Goal: Transaction & Acquisition: Obtain resource

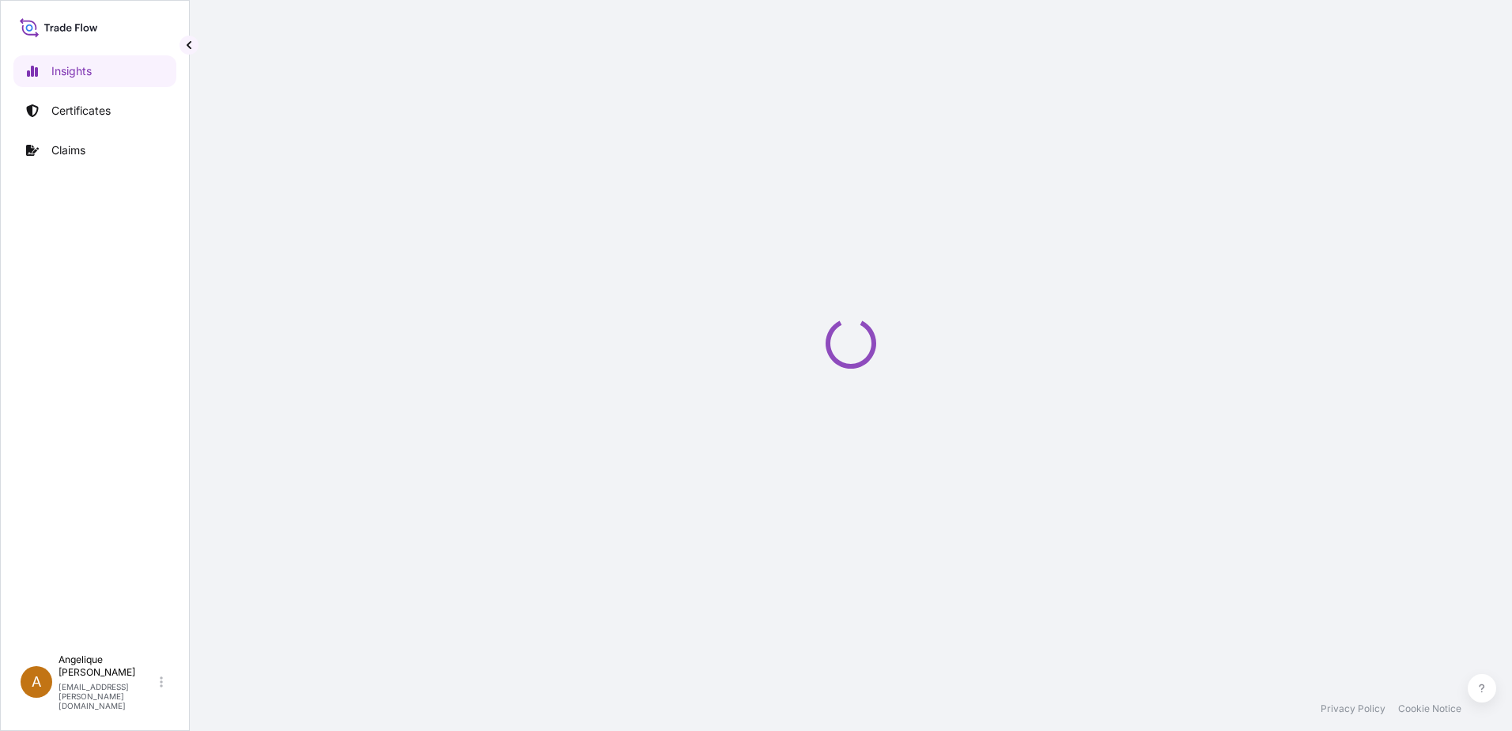
select select "2025"
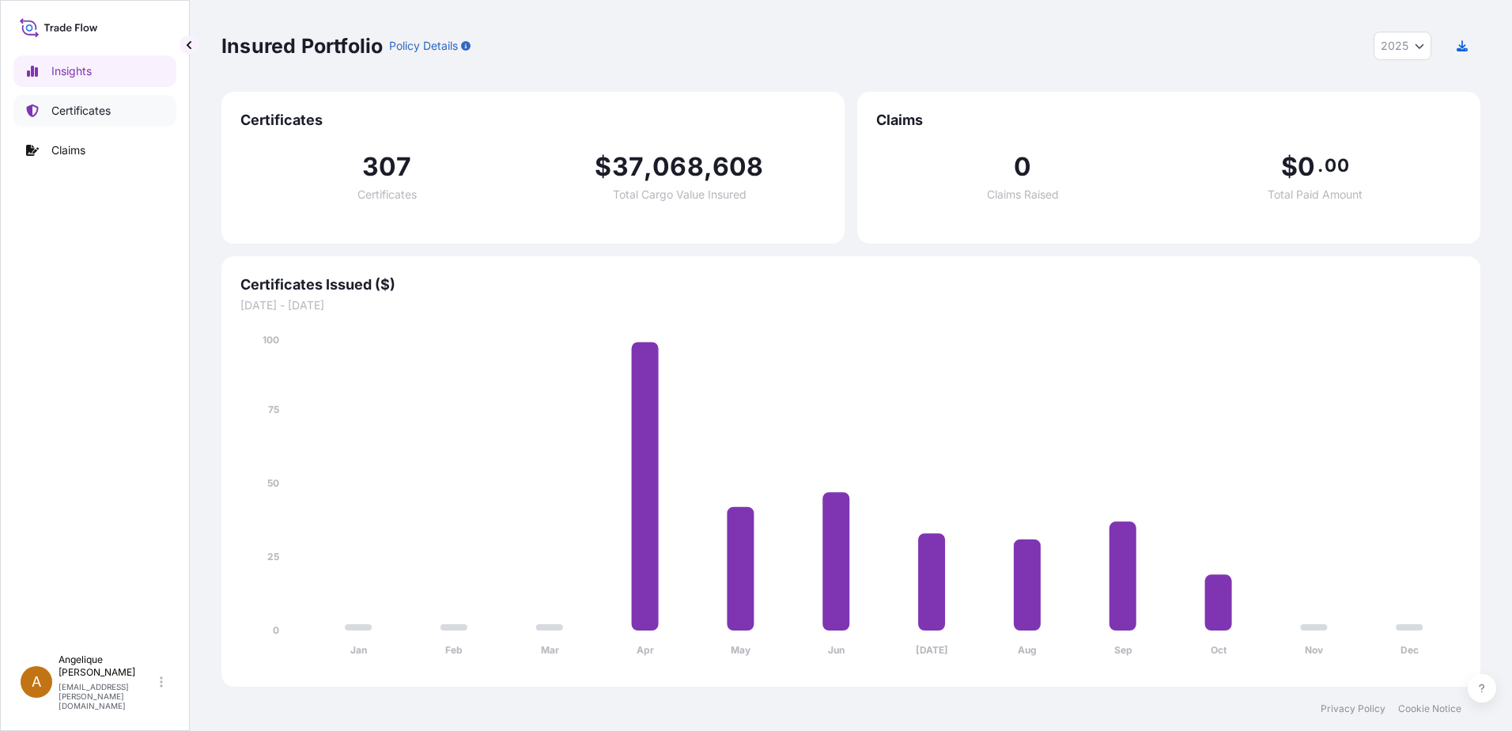
click at [96, 111] on p "Certificates" at bounding box center [80, 111] width 59 height 16
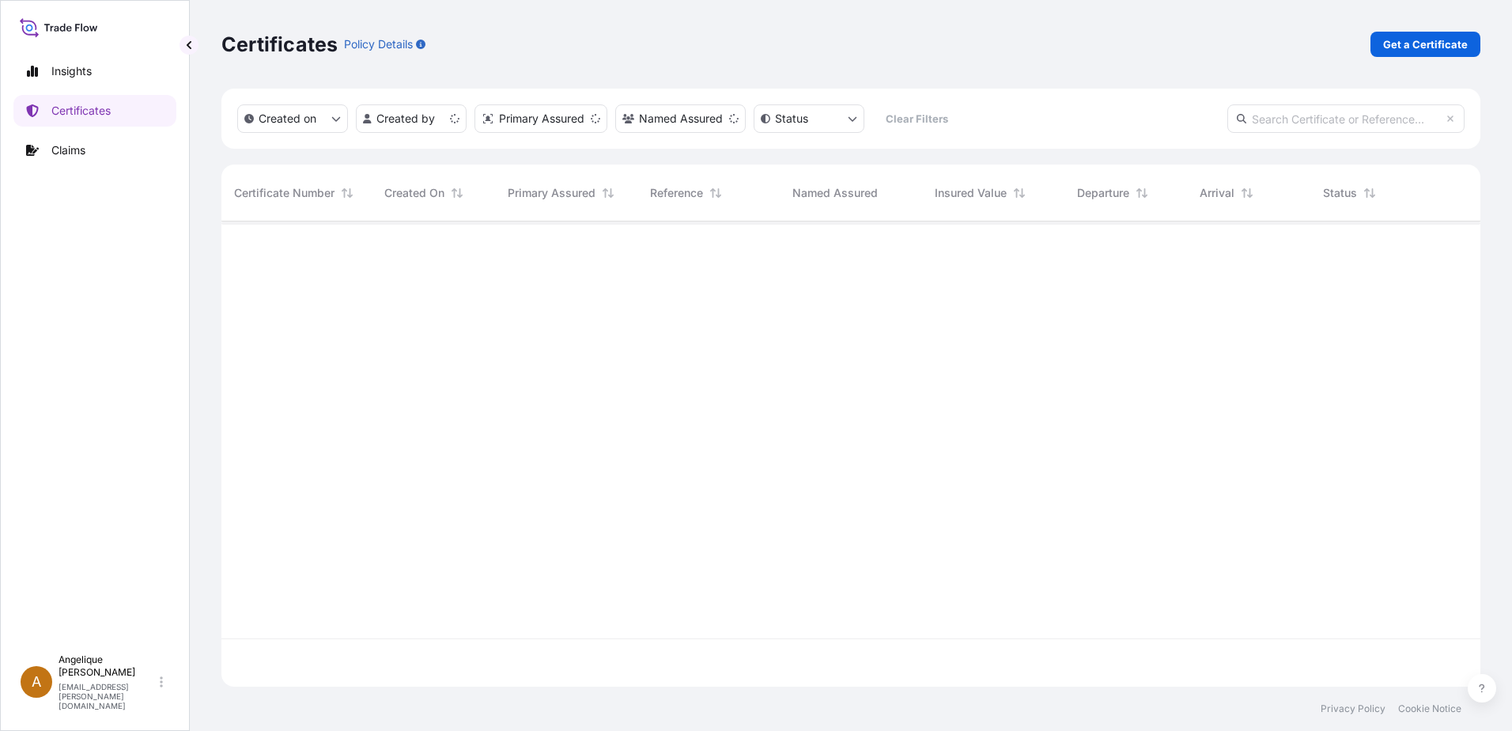
scroll to position [462, 1247]
click at [1434, 44] on p "Get a Certificate" at bounding box center [1425, 44] width 85 height 16
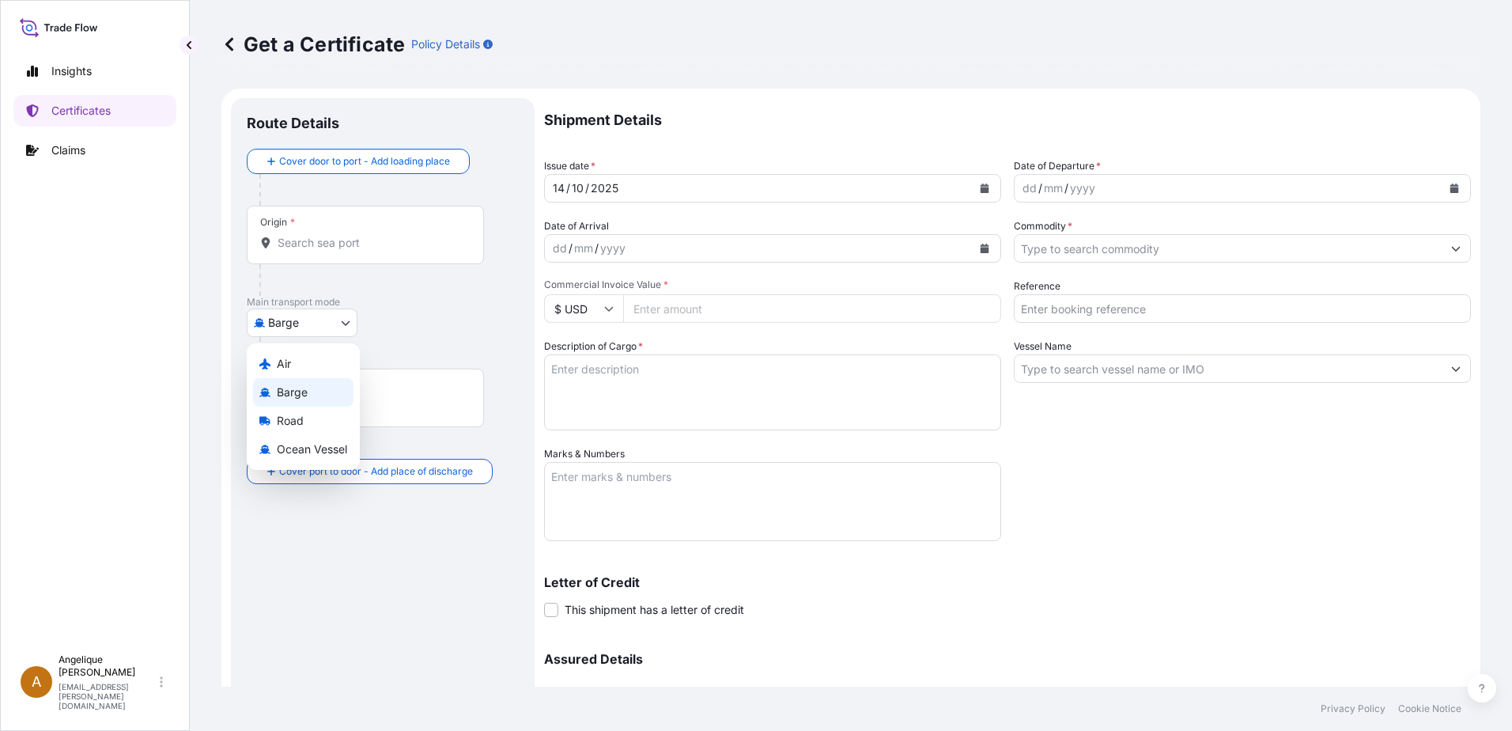
click at [346, 324] on body "Insights Certificates Claims A [PERSON_NAME] [PERSON_NAME][EMAIL_ADDRESS][PERSO…" at bounding box center [756, 365] width 1512 height 731
click at [297, 450] on span "Ocean Vessel" at bounding box center [312, 449] width 70 height 16
select select "Ocean Vessel"
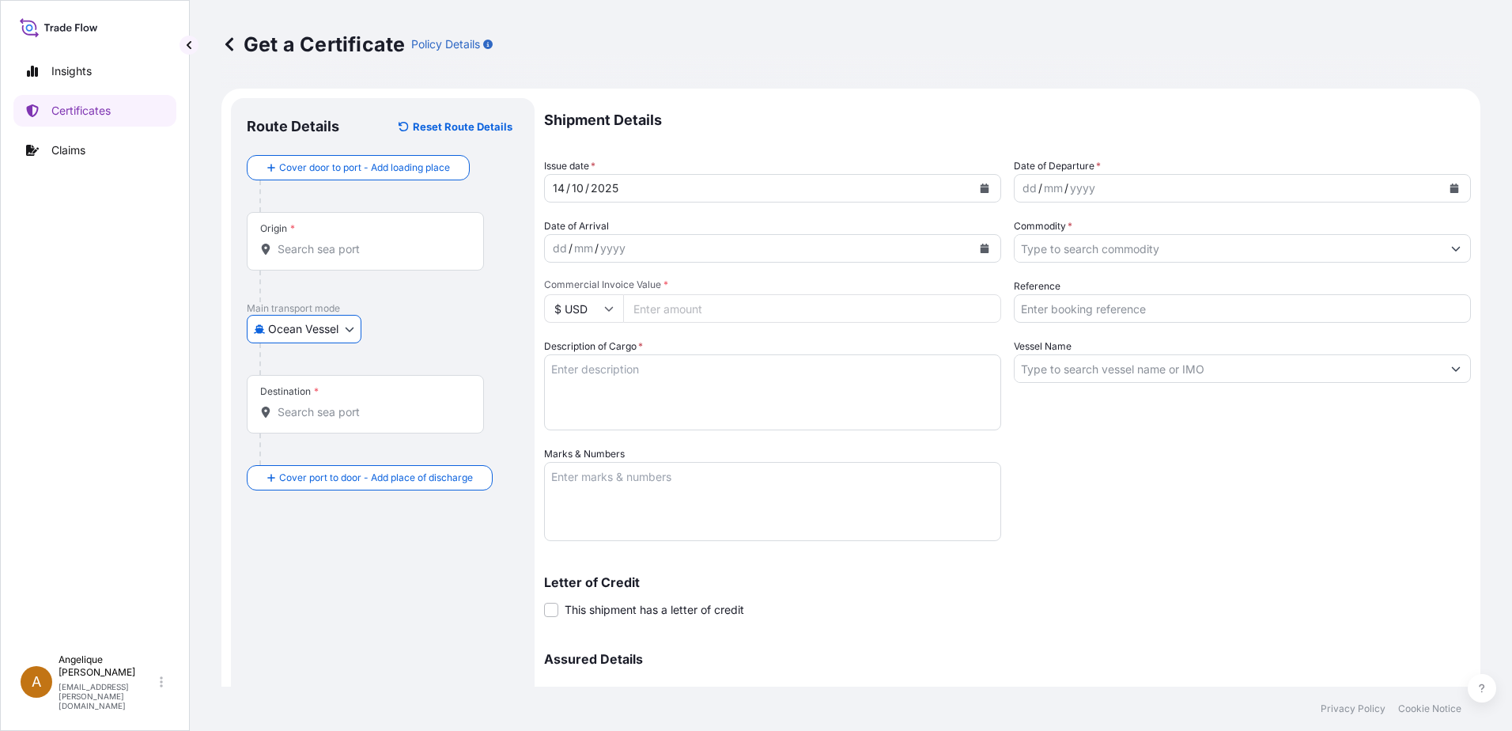
click at [317, 246] on input "Origin *" at bounding box center [371, 249] width 187 height 16
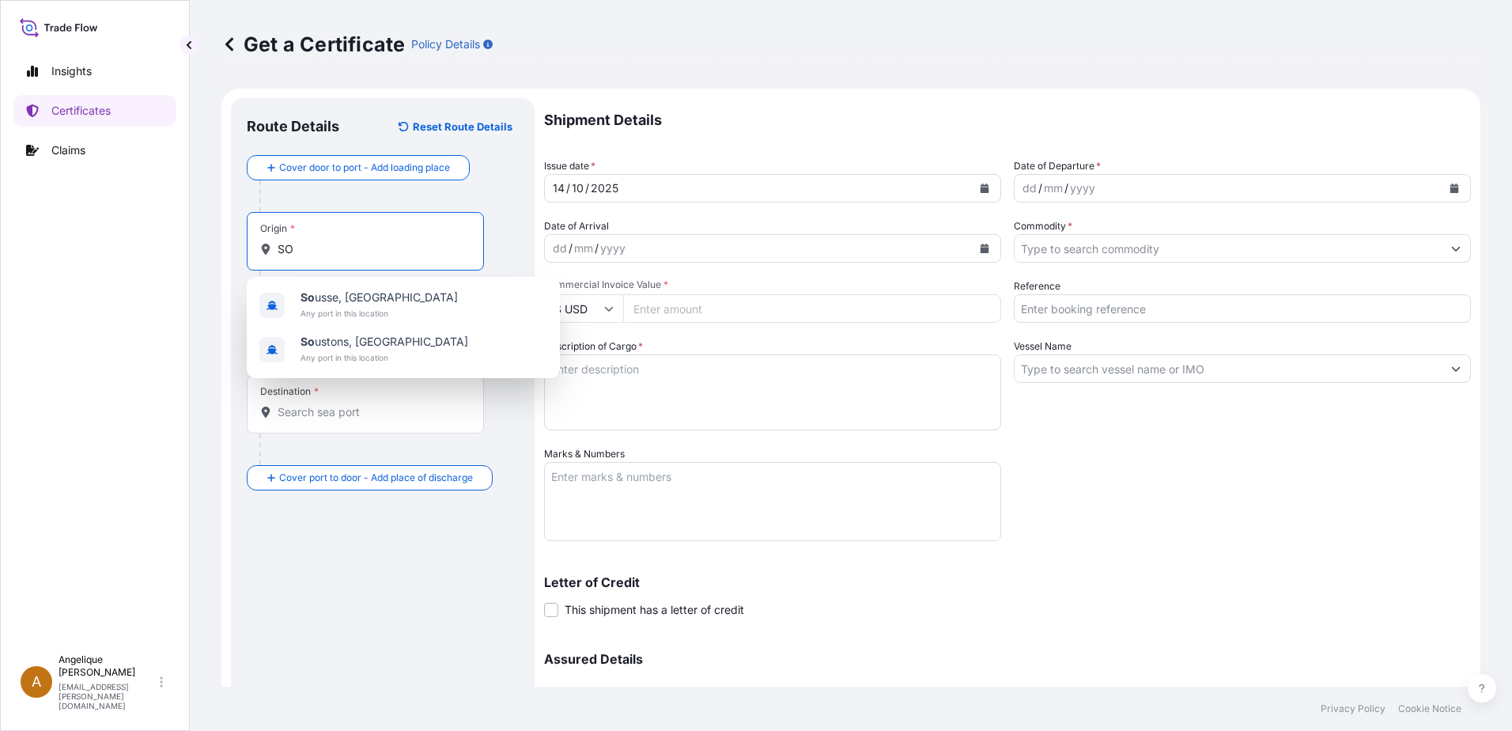
type input "S"
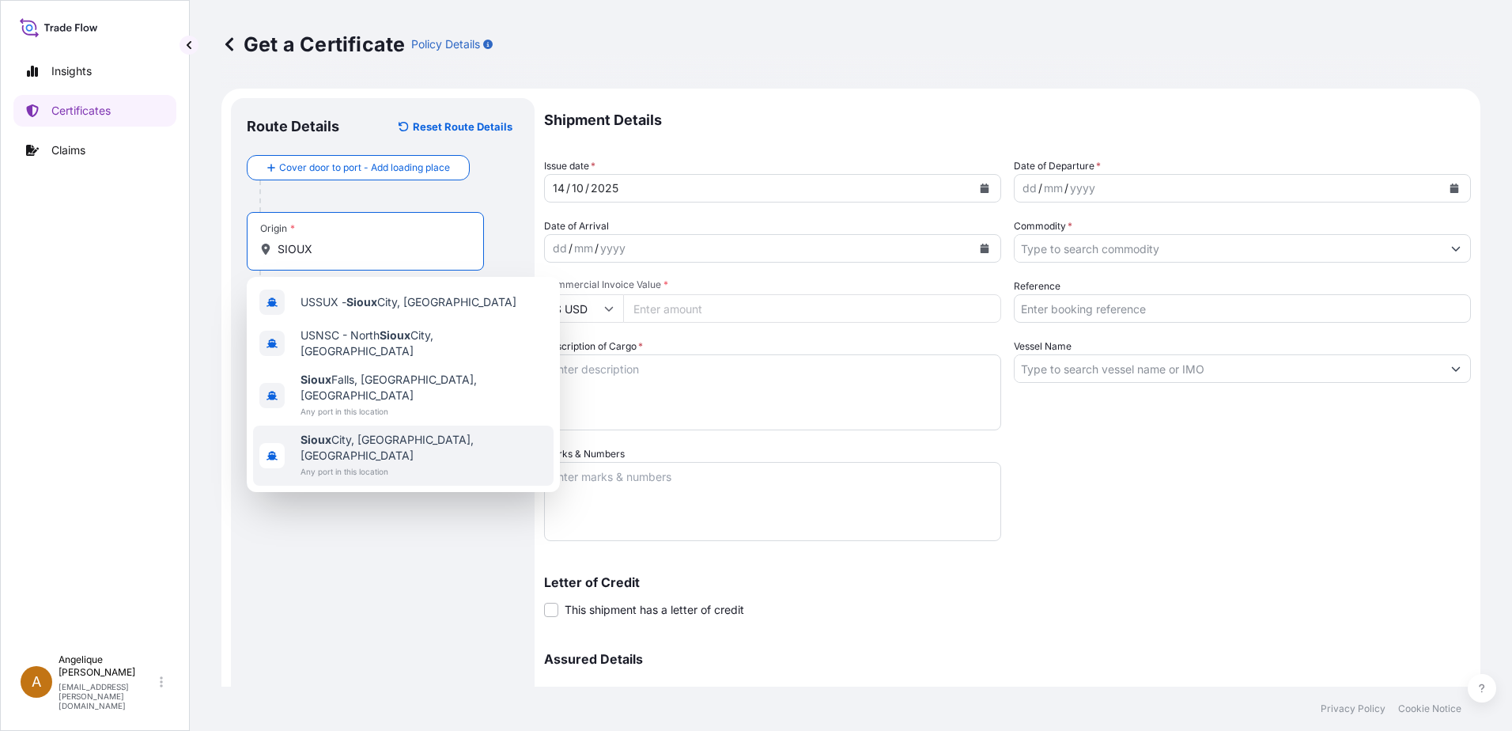
click at [452, 429] on div "[GEOGRAPHIC_DATA], [GEOGRAPHIC_DATA], [GEOGRAPHIC_DATA] Any port in this locati…" at bounding box center [403, 456] width 301 height 60
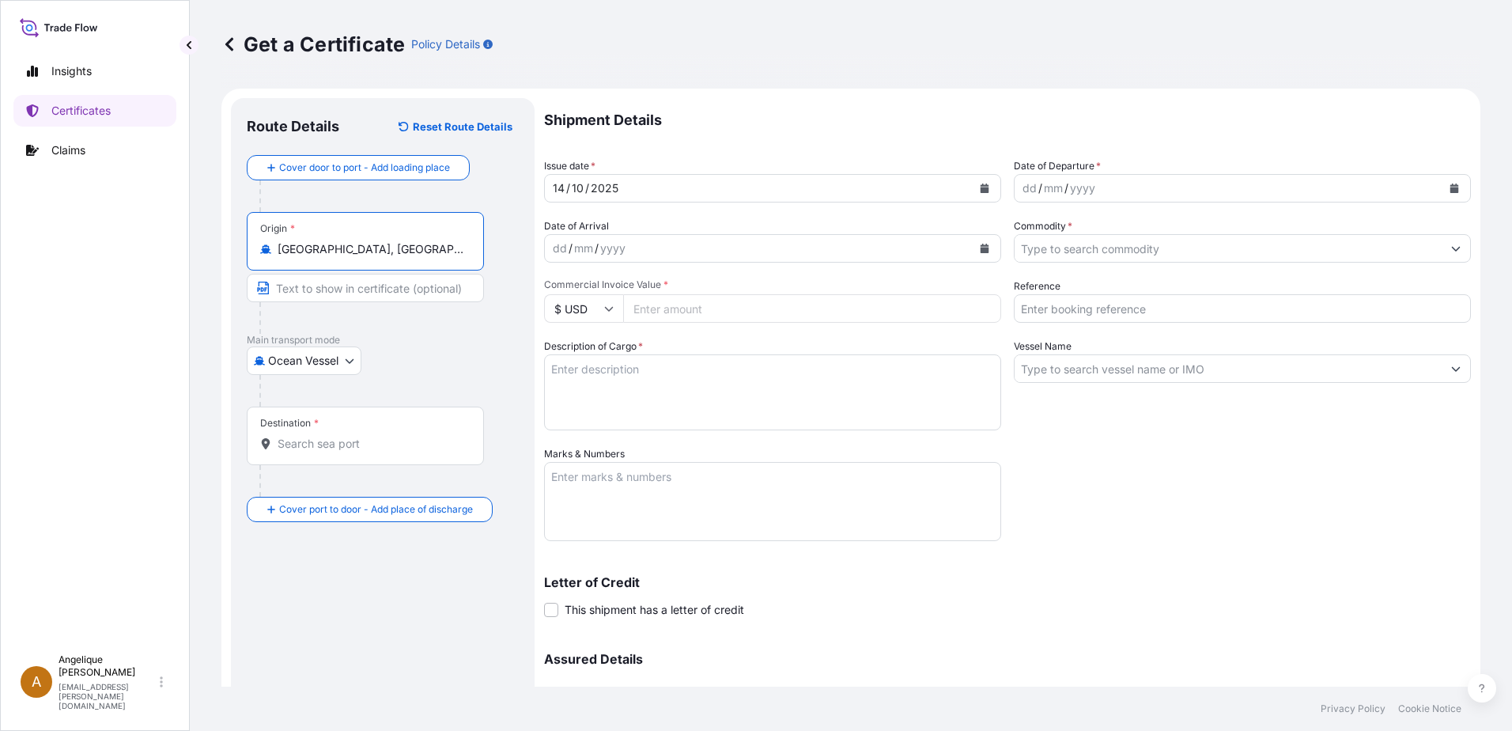
type input "[GEOGRAPHIC_DATA], [GEOGRAPHIC_DATA], [GEOGRAPHIC_DATA]"
click at [290, 453] on div "Destination *" at bounding box center [365, 436] width 237 height 59
click at [290, 452] on input "Destination *" at bounding box center [371, 444] width 187 height 16
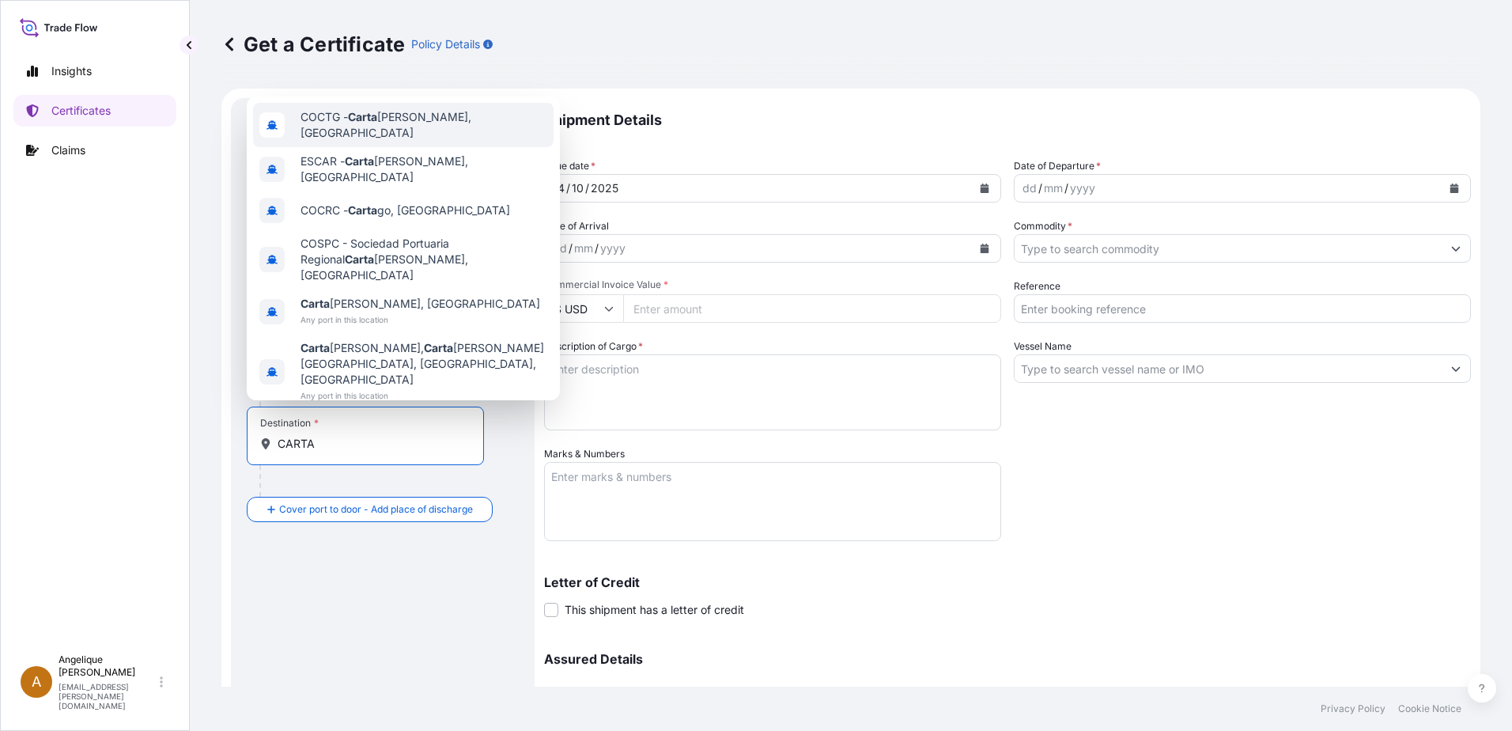
click at [449, 141] on span "COCTG - [PERSON_NAME], [GEOGRAPHIC_DATA]" at bounding box center [424, 125] width 247 height 32
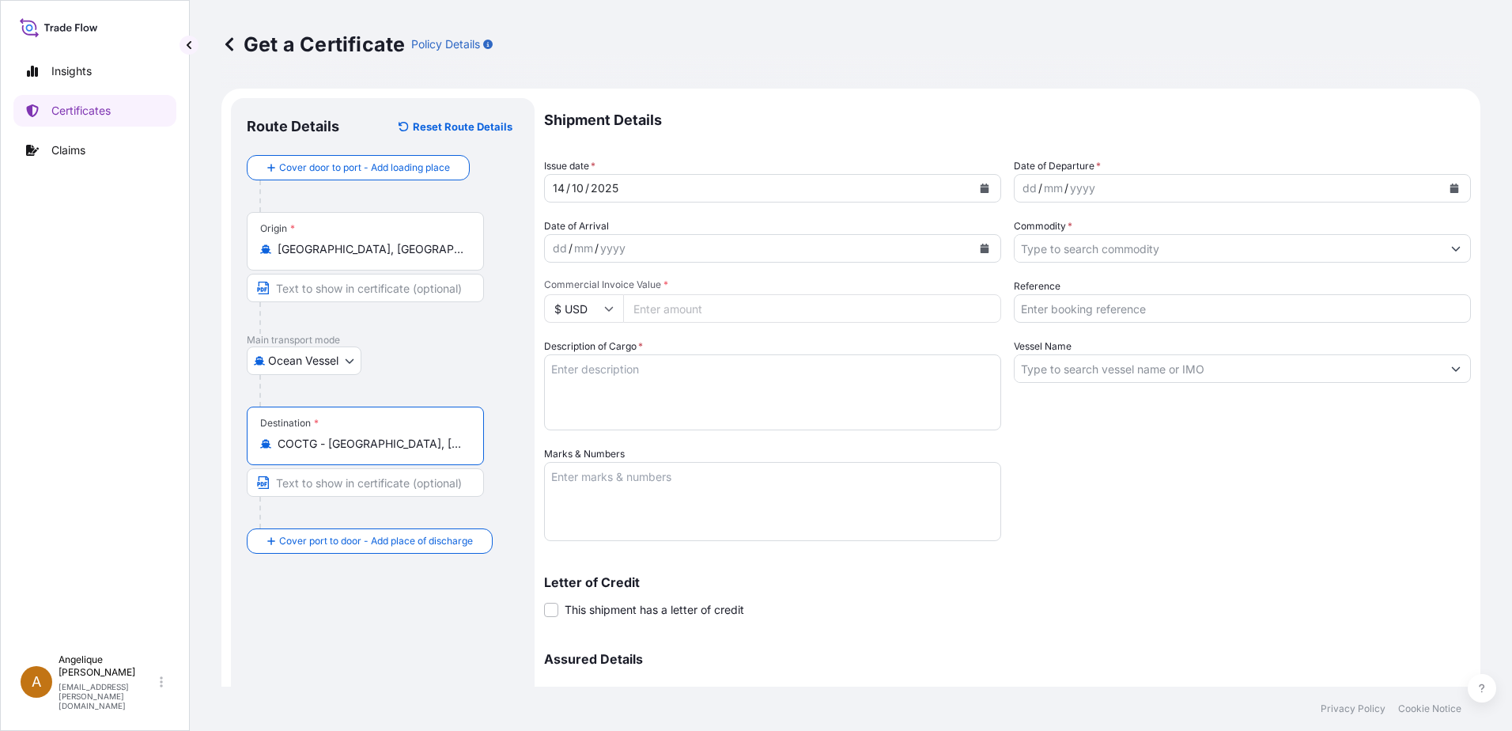
type input "COCTG - [GEOGRAPHIC_DATA], [GEOGRAPHIC_DATA]"
click at [1442, 185] on button "Calendar" at bounding box center [1454, 188] width 25 height 25
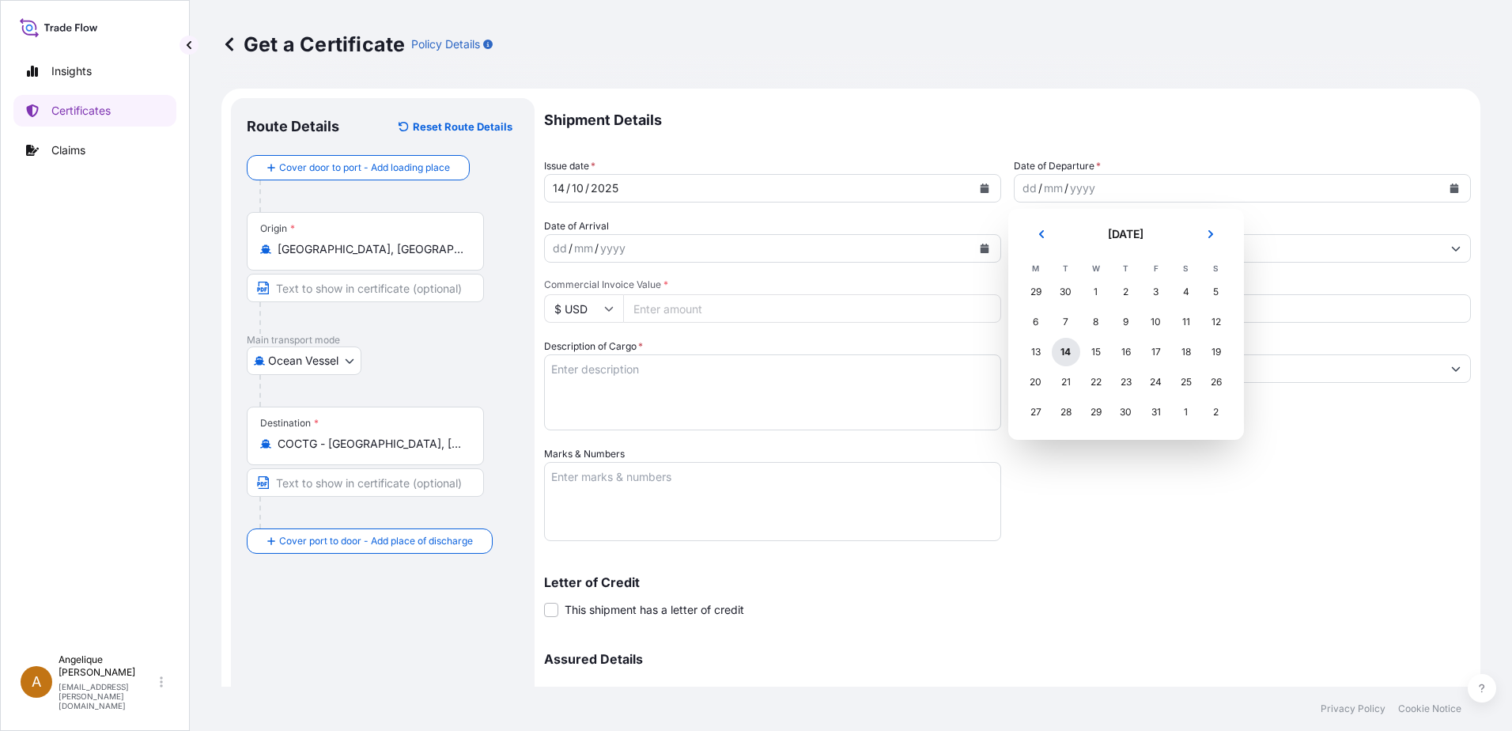
click at [1070, 353] on div "14" at bounding box center [1066, 352] width 28 height 28
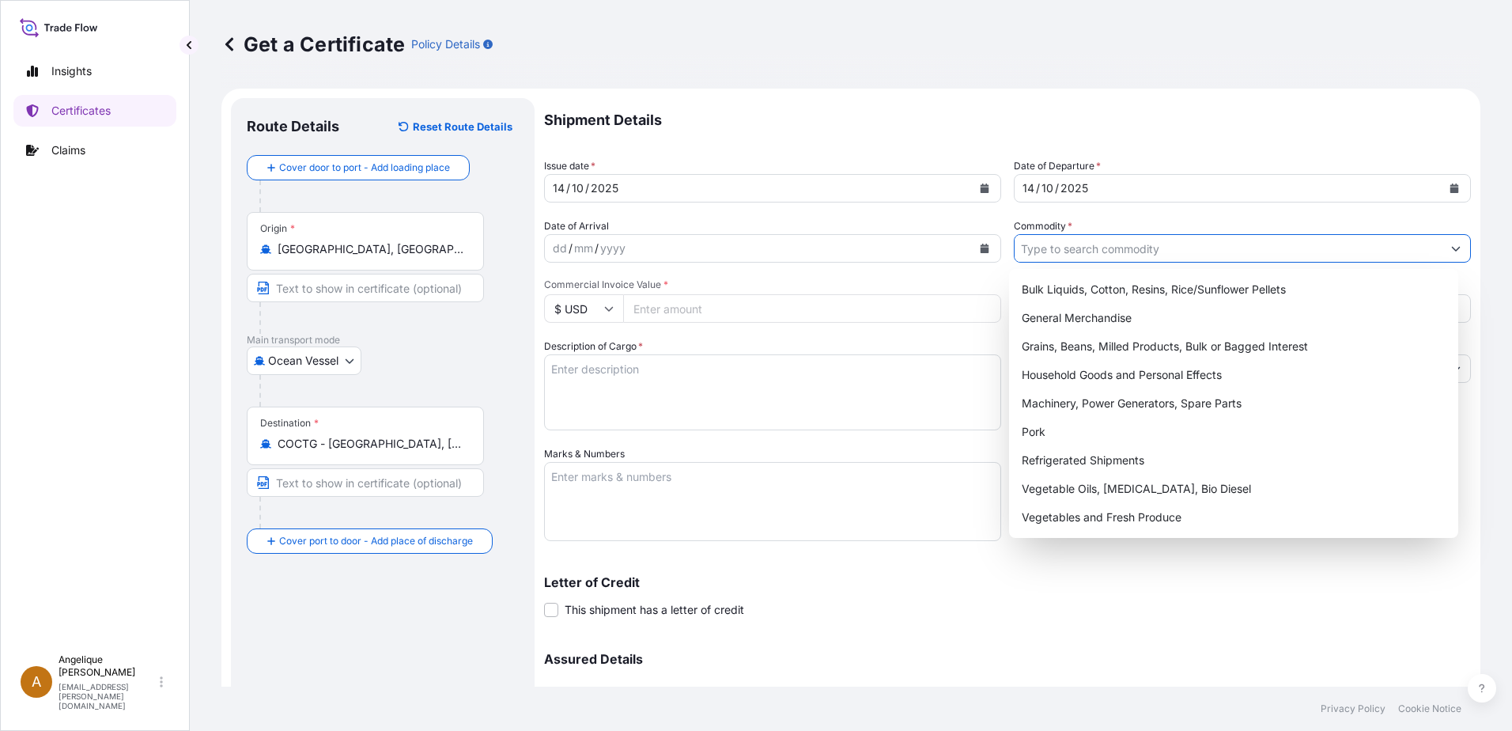
click at [1047, 248] on input "Commodity *" at bounding box center [1228, 248] width 427 height 28
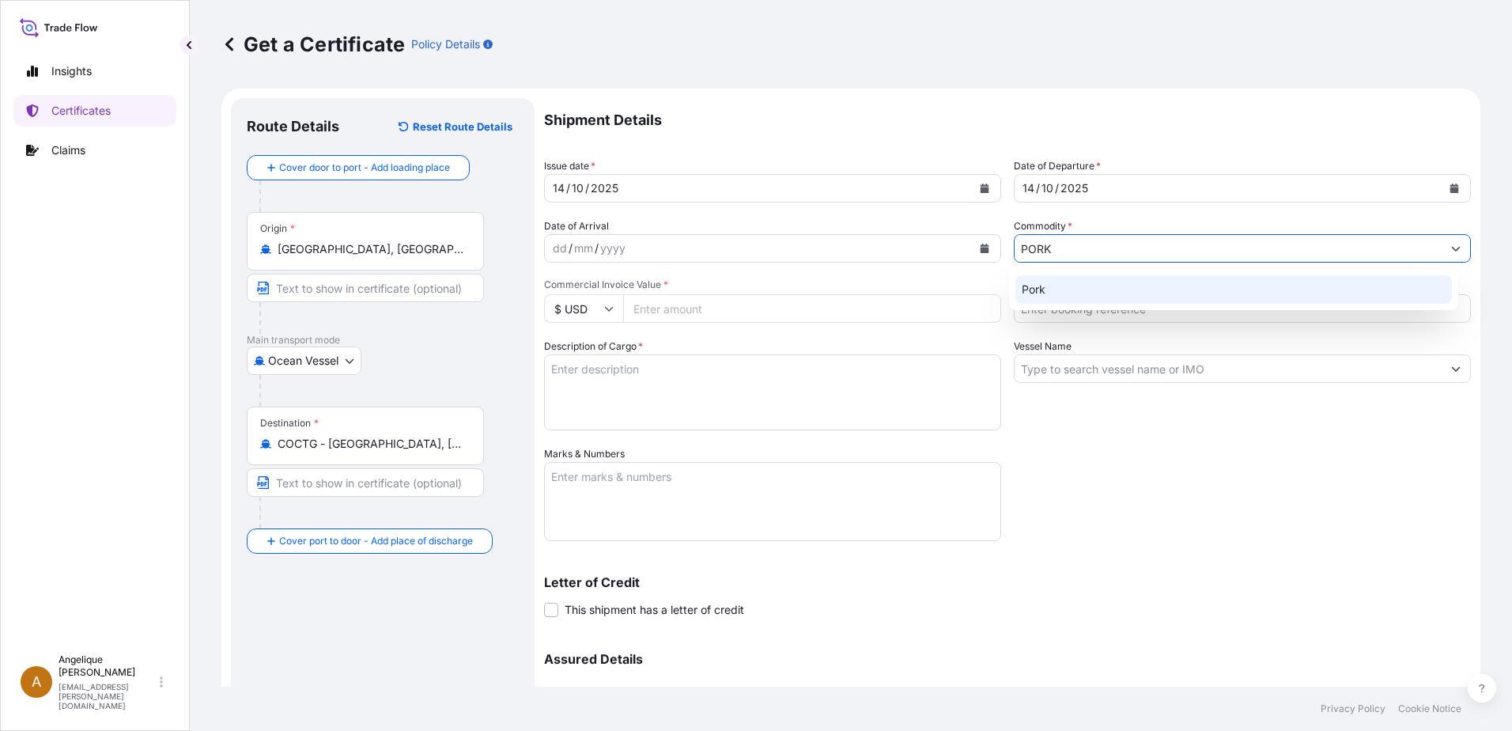
click at [1054, 291] on div "Pork" at bounding box center [1234, 289] width 437 height 28
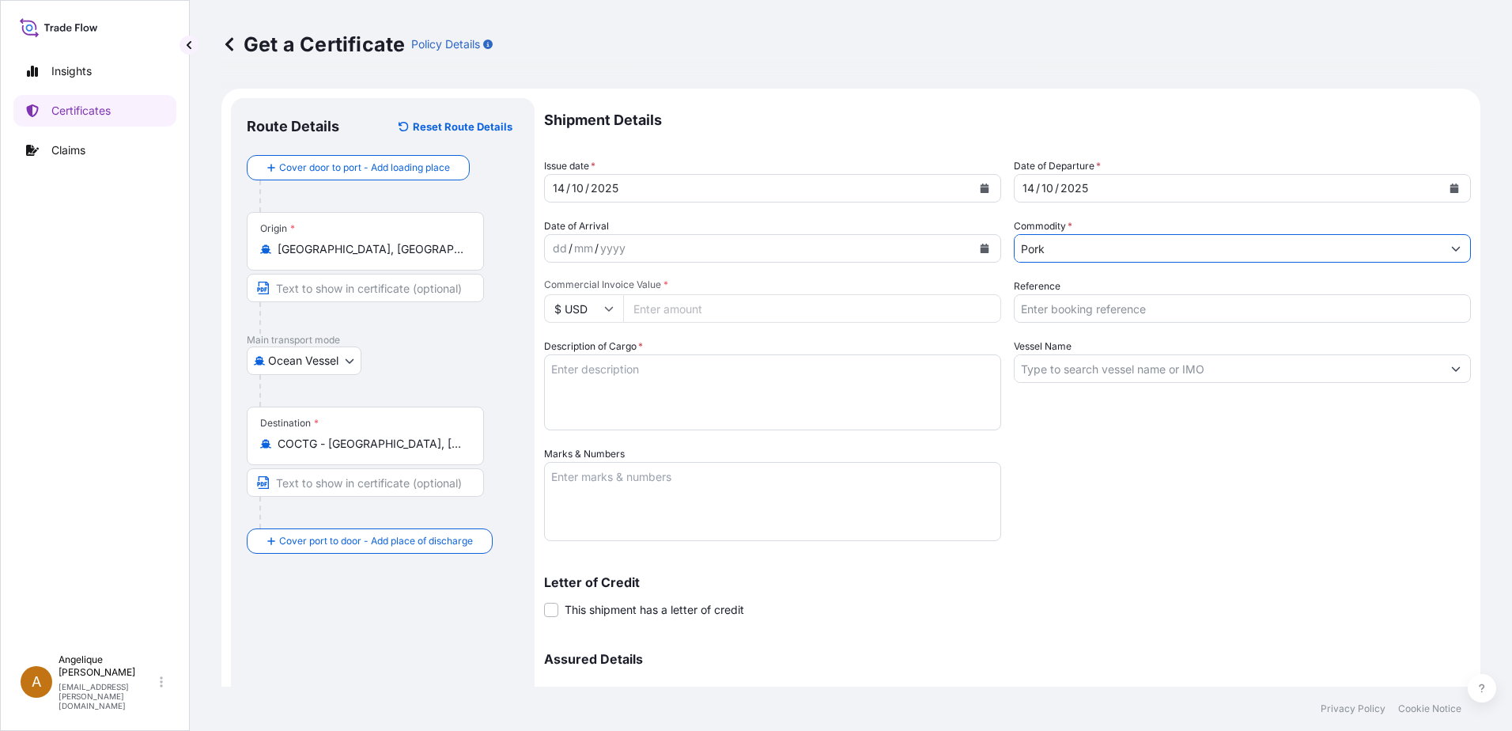
type input "Pork"
click at [634, 311] on input "Commercial Invoice Value *" at bounding box center [812, 308] width 378 height 28
type input "76775.89"
type input "2910907"
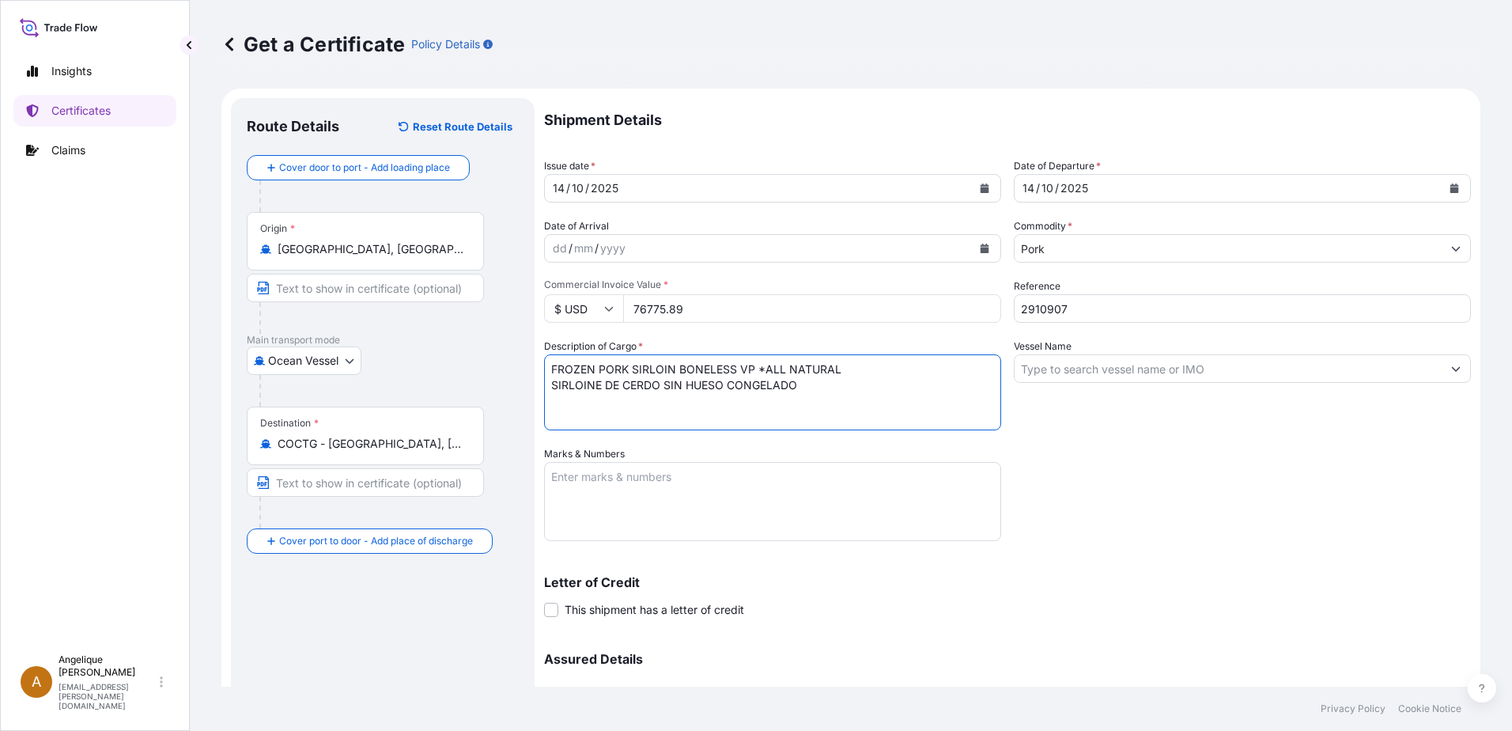
type textarea "FROZEN PORK SIRLOIN BONELESS VP *ALL NATURAL SIRLOINE DE CERDO SIN HUESO CONGEL…"
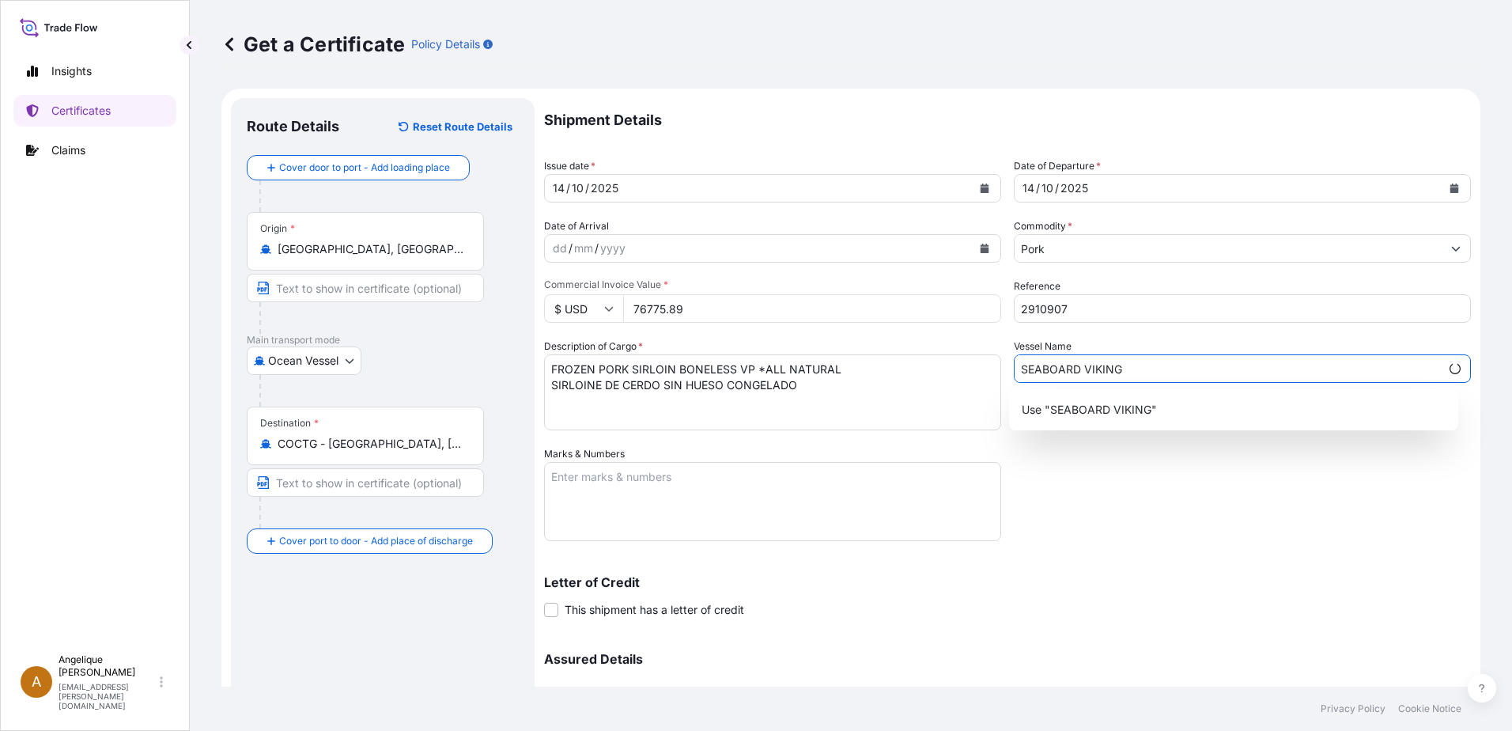
type input "SEABOARD VIKING"
type textarea "2910907"
click at [1120, 505] on div "Shipment Details Issue date * [DATE] Date of Departure * [DATE] Date of Arrival…" at bounding box center [1007, 445] width 927 height 694
click at [1104, 401] on div "Use "SEABOARD VIKING"" at bounding box center [1234, 409] width 437 height 28
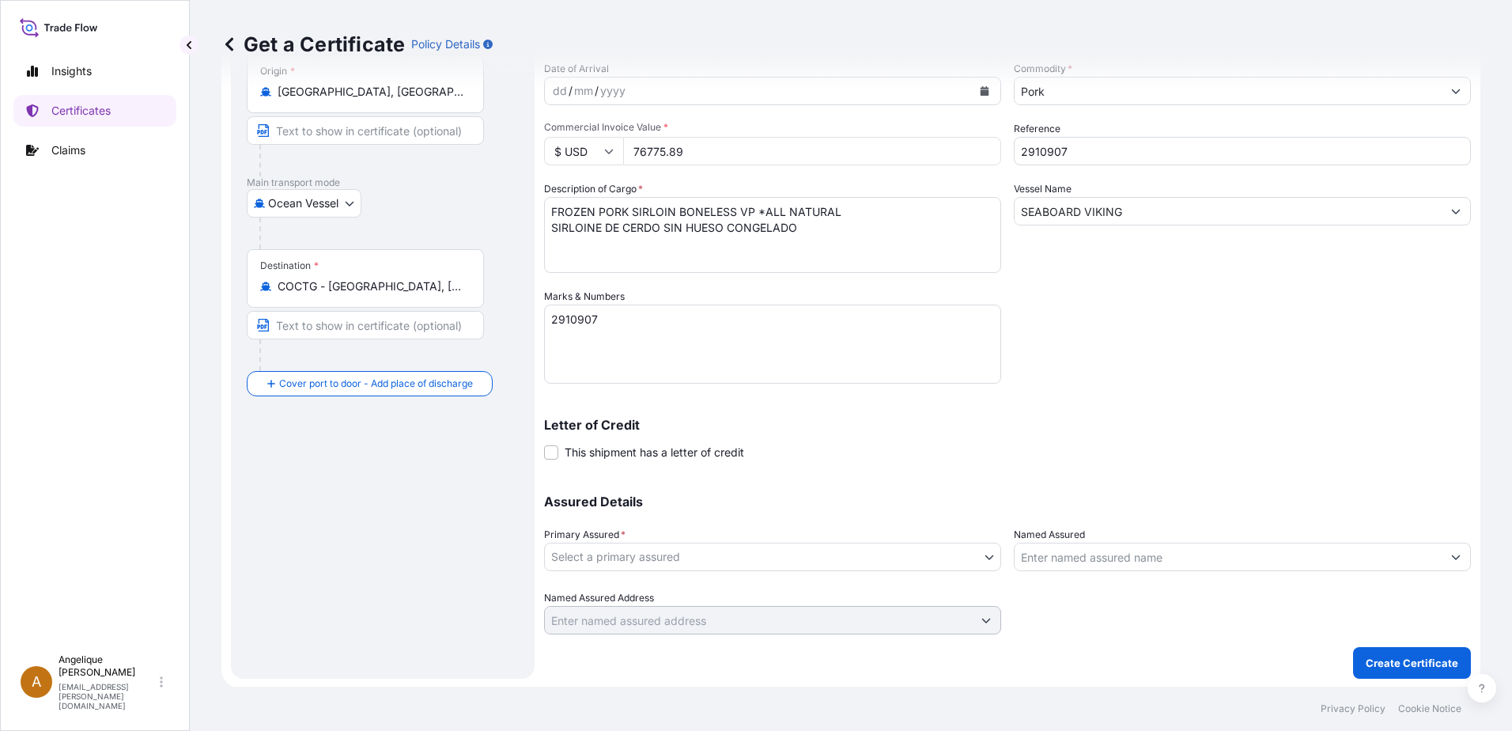
scroll to position [159, 0]
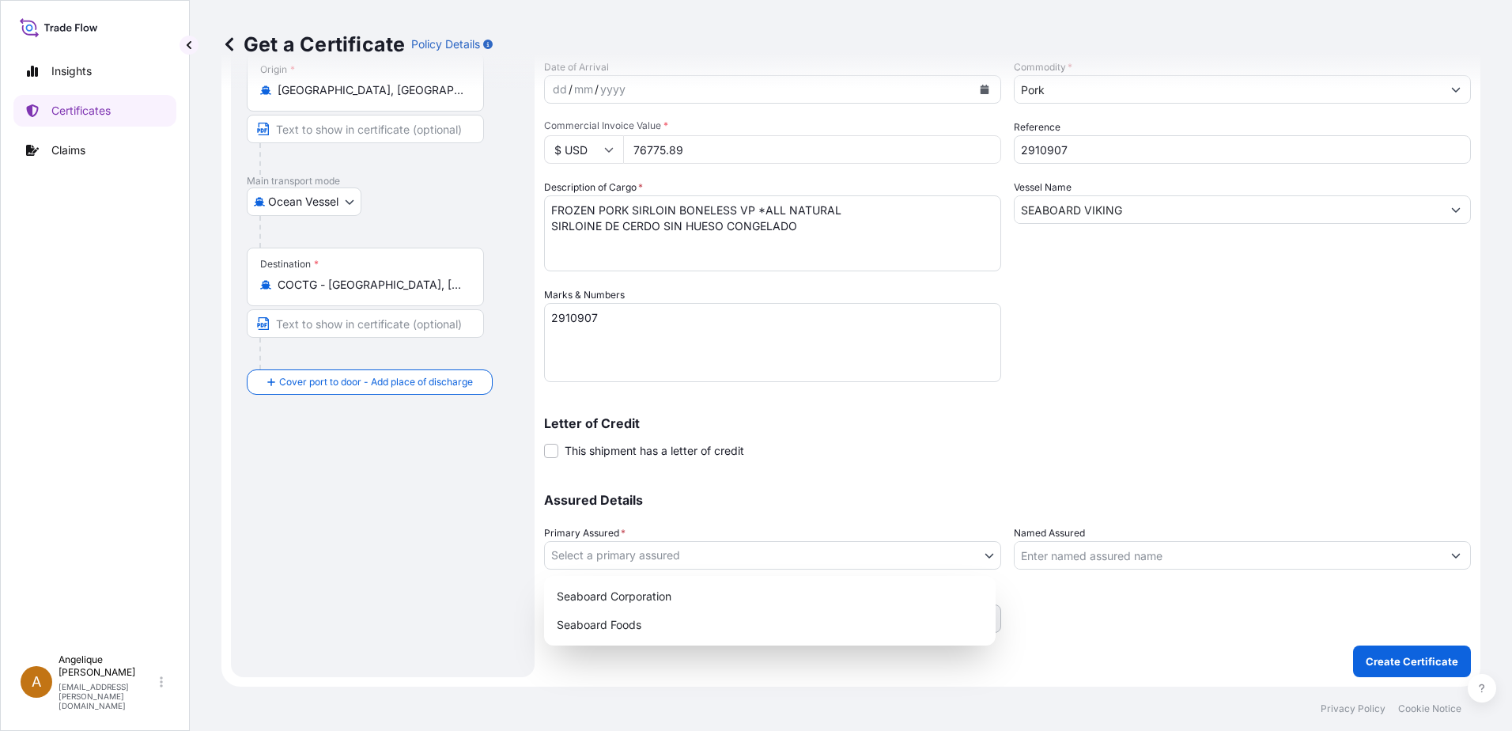
click at [698, 551] on body "Insights Certificates Claims A [PERSON_NAME] [PERSON_NAME][EMAIL_ADDRESS][PERSO…" at bounding box center [756, 365] width 1512 height 731
click at [619, 630] on div "Seaboard Foods" at bounding box center [770, 625] width 439 height 28
select select "31638"
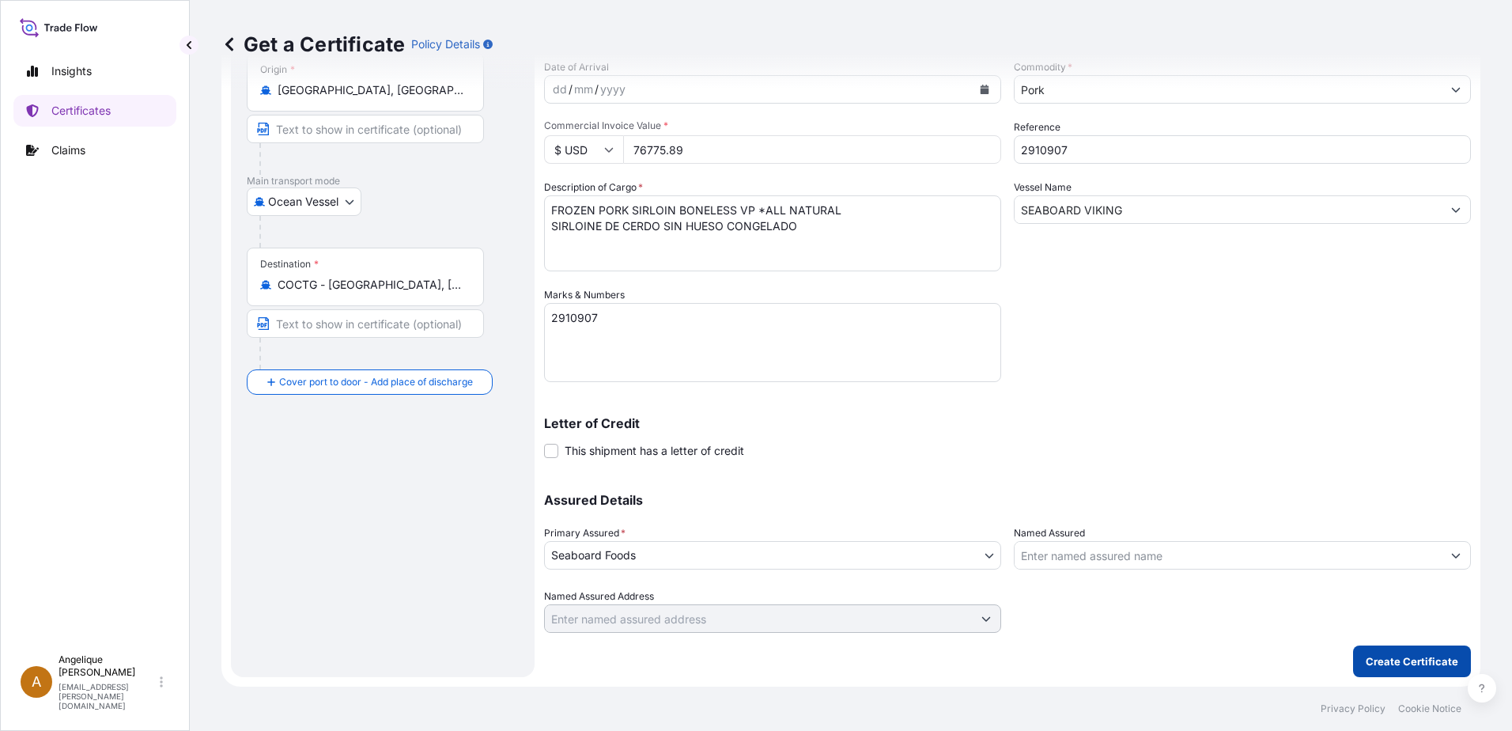
click at [1388, 661] on p "Create Certificate" at bounding box center [1412, 661] width 93 height 16
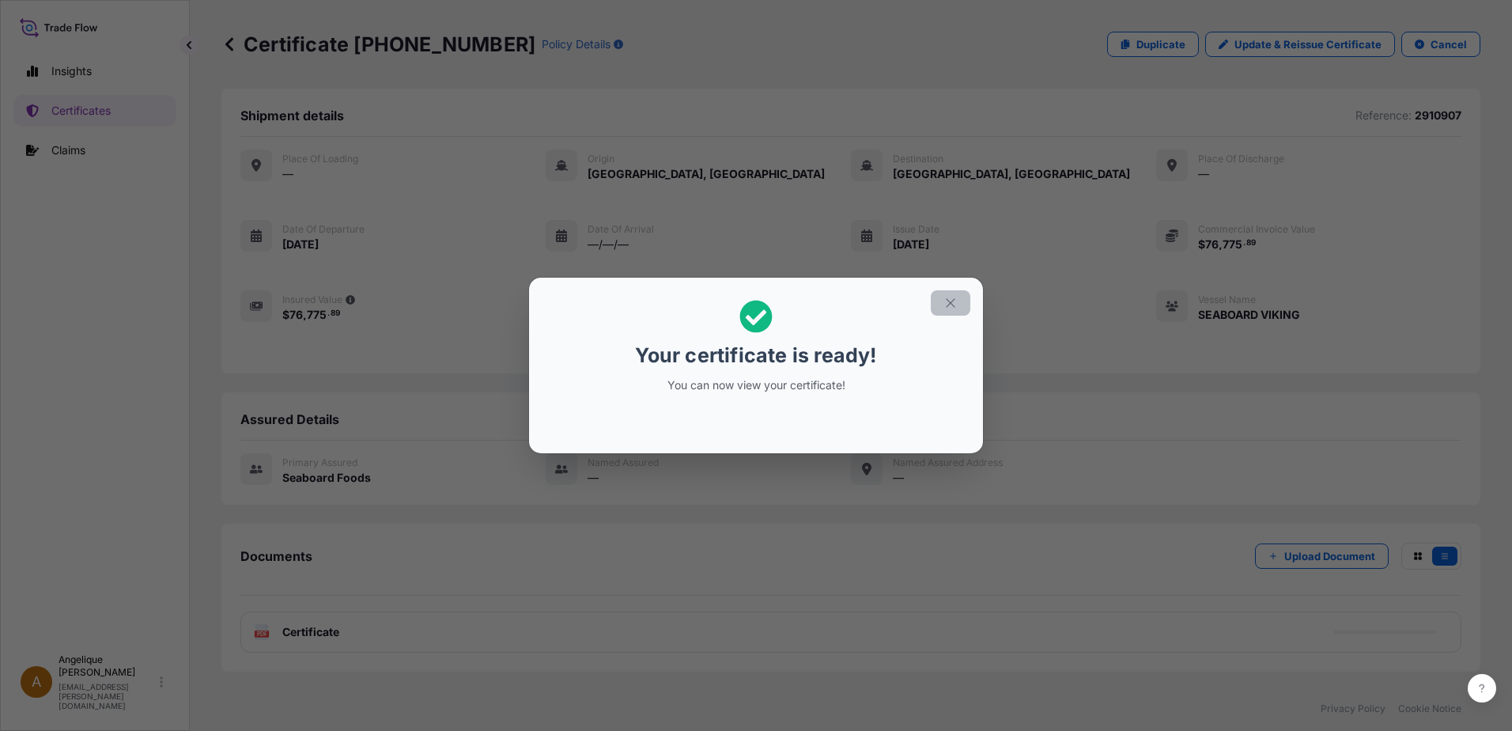
click at [949, 305] on icon "button" at bounding box center [951, 303] width 14 height 14
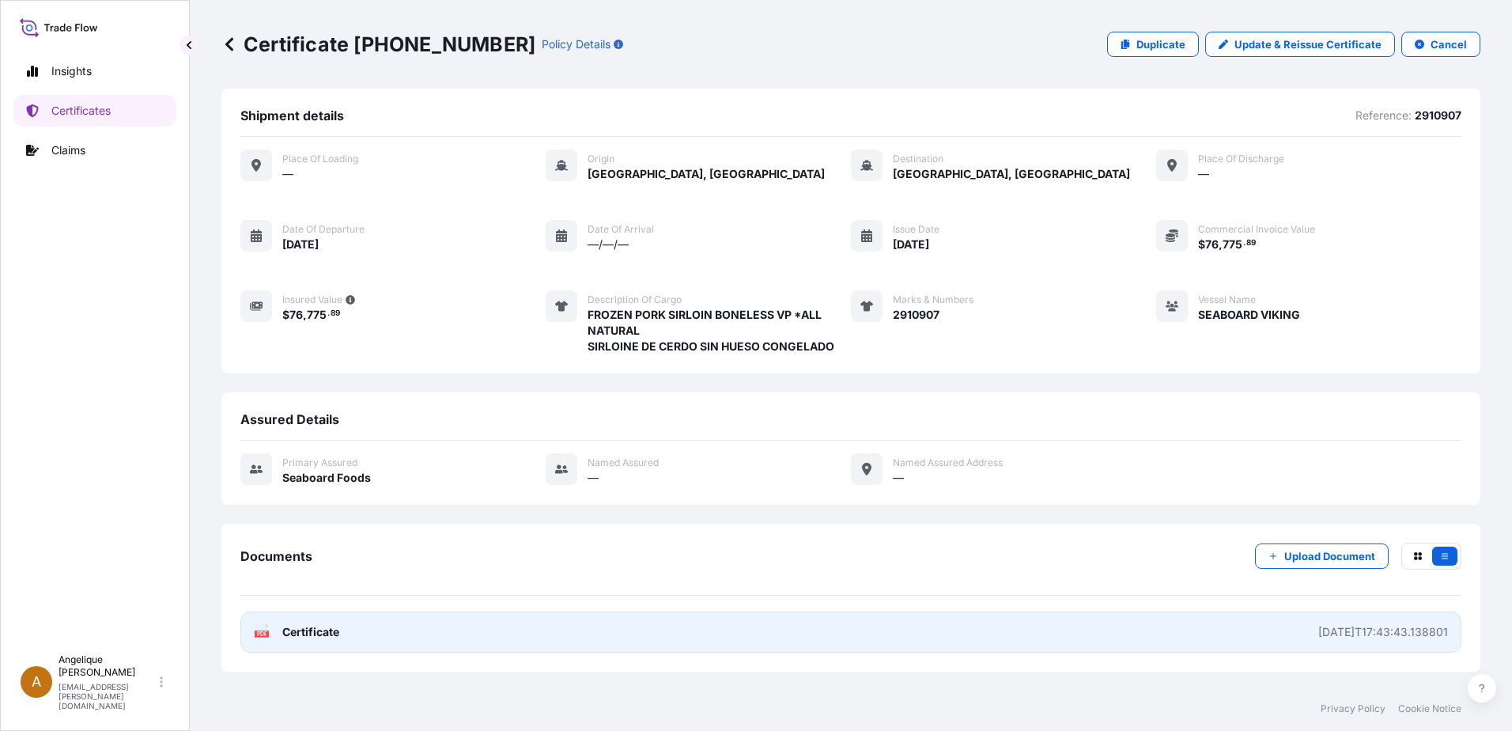
click at [766, 639] on link "PDF Certificate [DATE]T17:43:43.138801" at bounding box center [850, 631] width 1221 height 41
